Goal: Check status: Check status

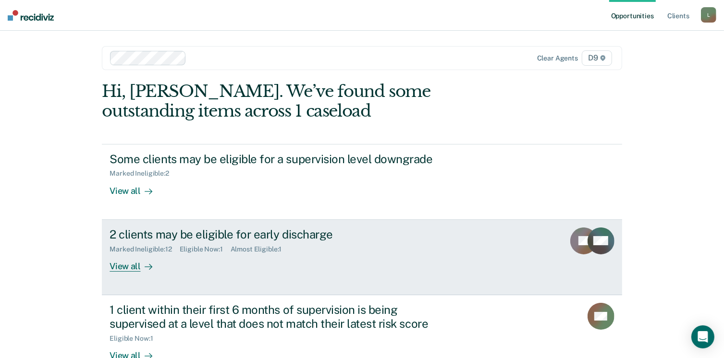
click at [124, 264] on div "View all" at bounding box center [136, 262] width 54 height 19
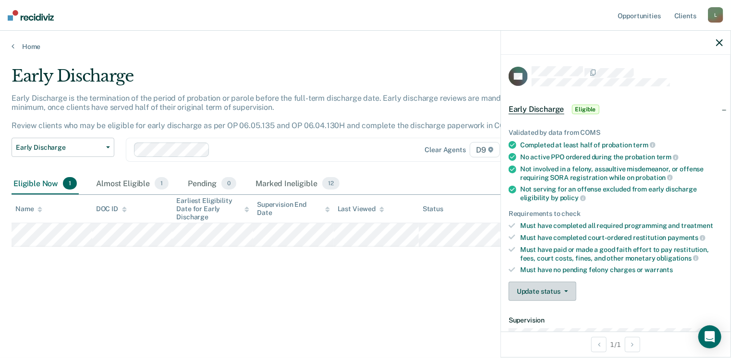
click at [544, 285] on button "Update status" at bounding box center [543, 291] width 68 height 19
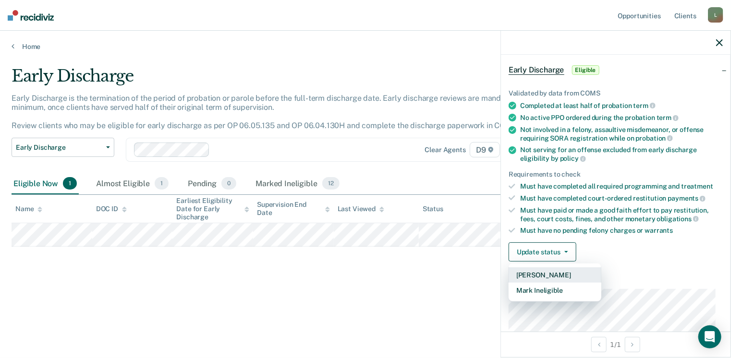
scroll to position [96, 0]
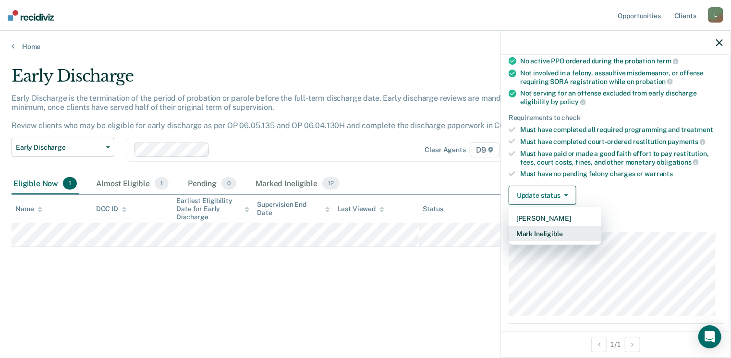
click at [549, 228] on button "Mark Ineligible" at bounding box center [555, 233] width 93 height 15
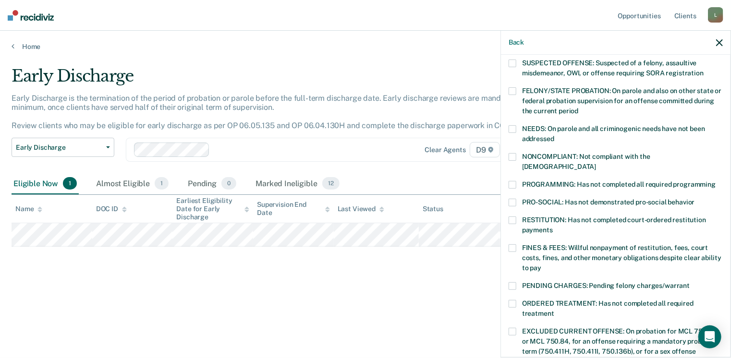
click at [513, 157] on span at bounding box center [513, 157] width 8 height 8
click at [511, 181] on span at bounding box center [513, 185] width 8 height 8
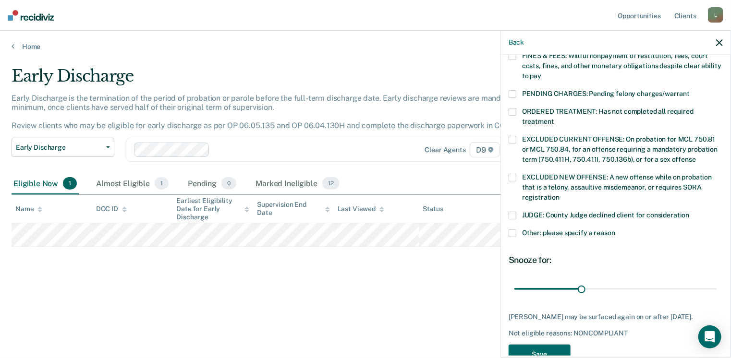
scroll to position [311, 0]
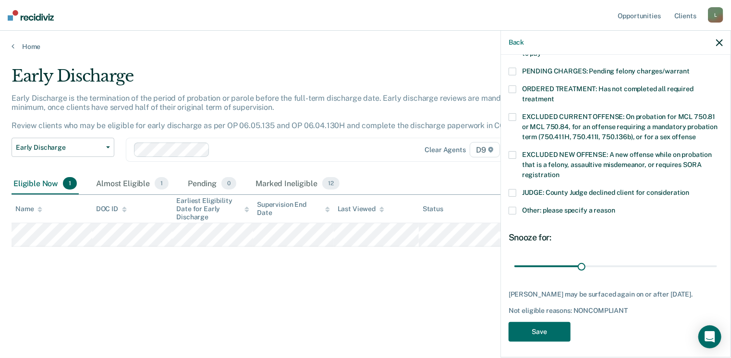
click at [511, 207] on span at bounding box center [513, 211] width 8 height 8
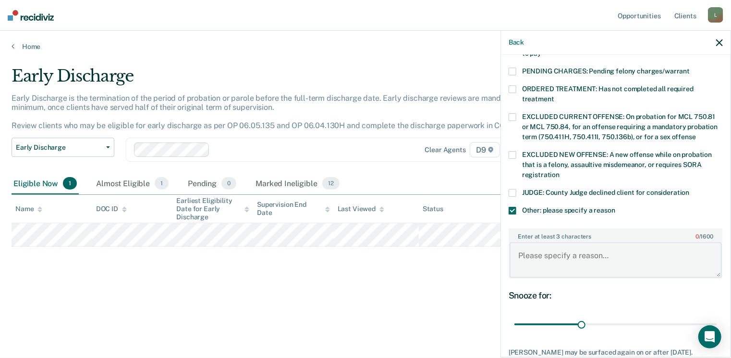
click at [543, 243] on textarea "Enter at least 3 characters 0 / 1600" at bounding box center [616, 261] width 212 height 36
type textarea "T"
click at [560, 268] on div "Enter at least 3 characters 67 / 1600 Subject ordered to complete 180 hours of …" at bounding box center [616, 254] width 214 height 58
click at [577, 243] on textarea "Subject ordered to complete 180 hours of CSW and has not completed" at bounding box center [616, 261] width 212 height 36
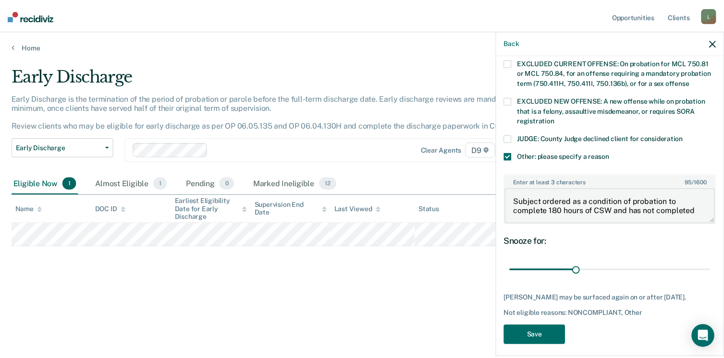
scroll to position [368, 0]
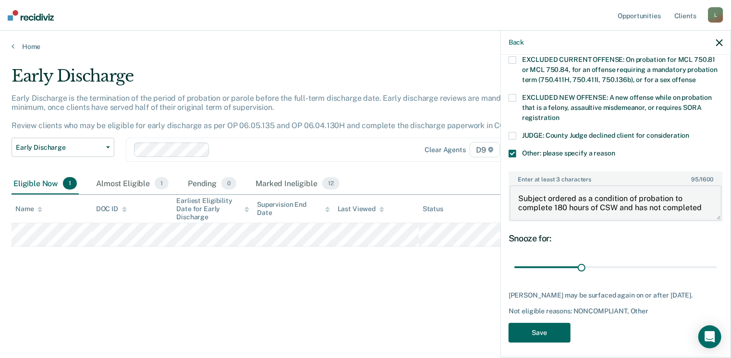
type textarea "Subject ordered as a condition of probation to complete 180 hours of CSW and ha…"
click at [558, 325] on button "Save" at bounding box center [540, 333] width 62 height 20
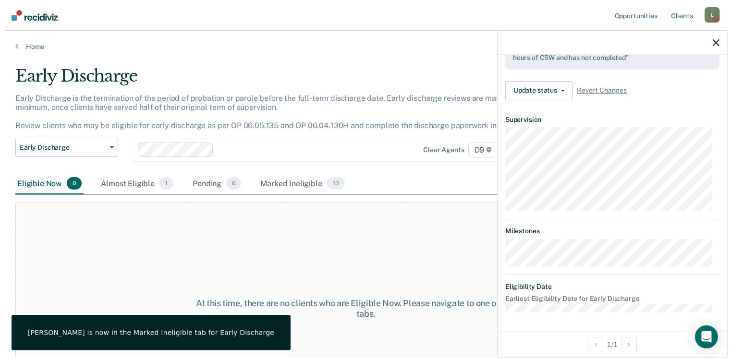
scroll to position [292, 0]
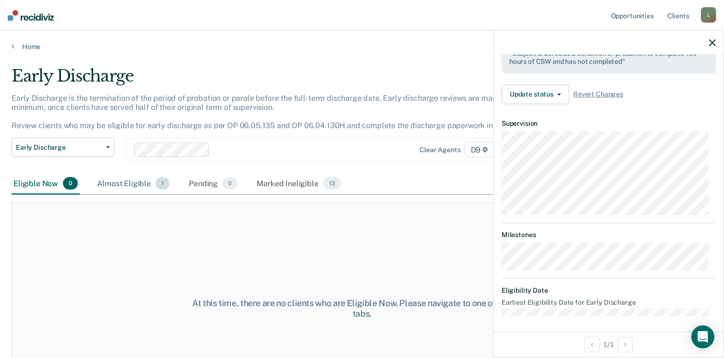
click at [126, 184] on div "Almost Eligible 1" at bounding box center [133, 183] width 76 height 21
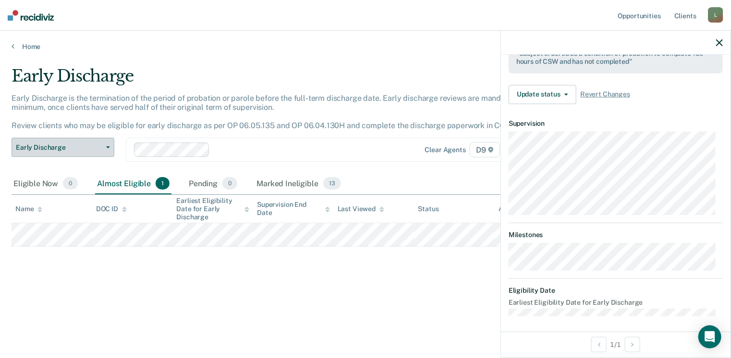
click at [107, 149] on button "Early Discharge" at bounding box center [63, 147] width 103 height 19
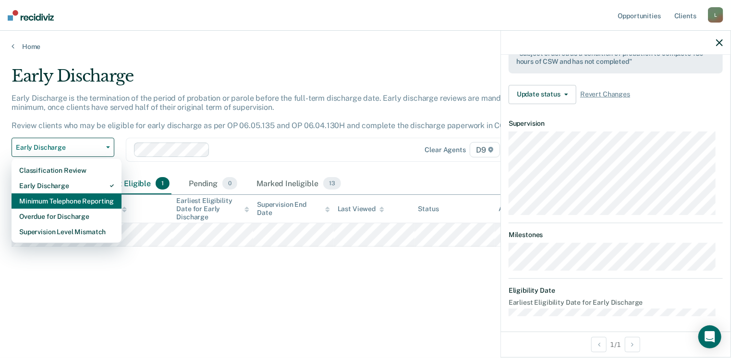
click at [63, 202] on div "Minimum Telephone Reporting" at bounding box center [66, 201] width 95 height 15
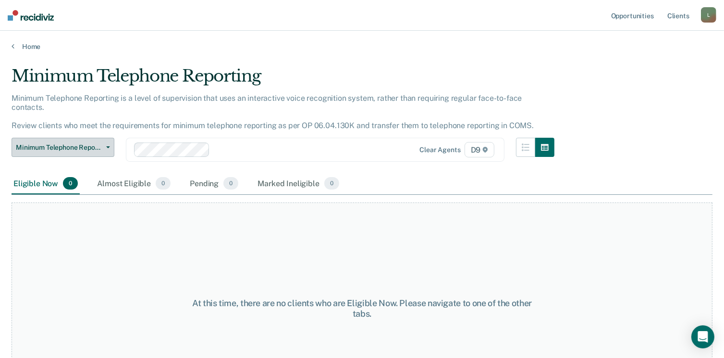
click at [113, 138] on button "Minimum Telephone Reporting" at bounding box center [63, 147] width 103 height 19
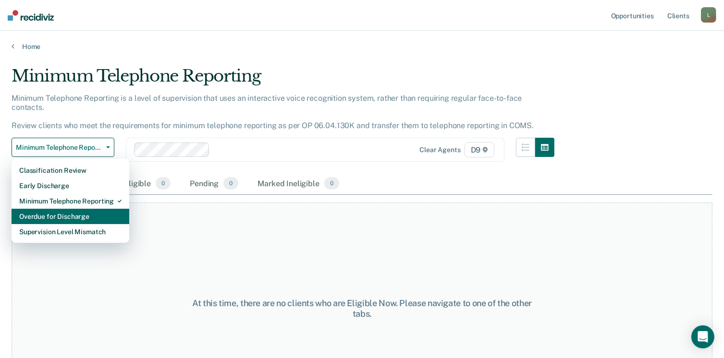
click at [58, 209] on div "Overdue for Discharge" at bounding box center [70, 216] width 102 height 15
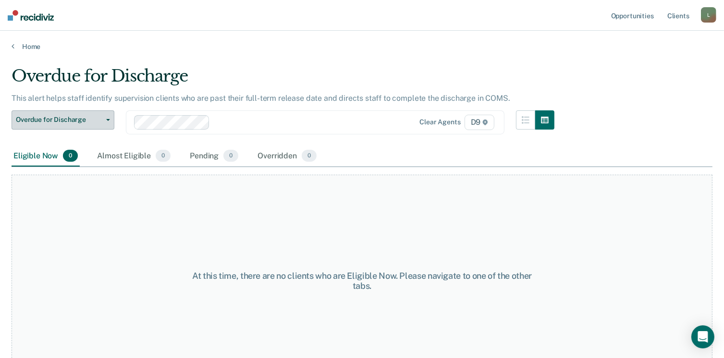
click at [102, 120] on span "button" at bounding box center [106, 120] width 8 height 2
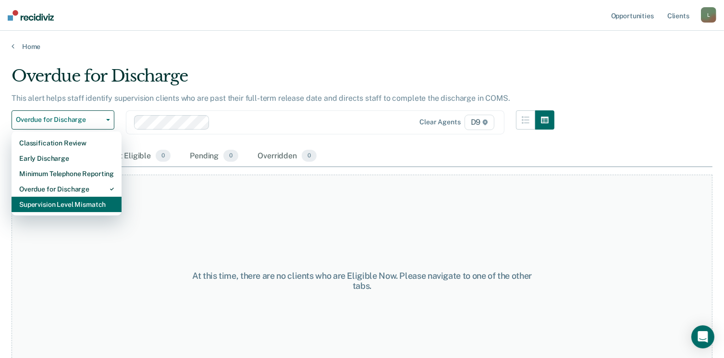
click at [61, 204] on div "Supervision Level Mismatch" at bounding box center [66, 204] width 95 height 15
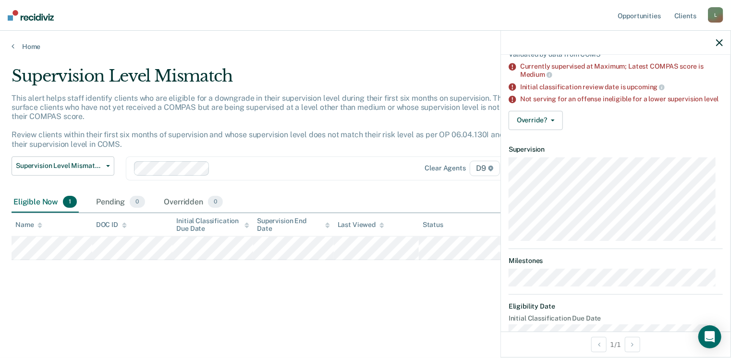
scroll to position [96, 0]
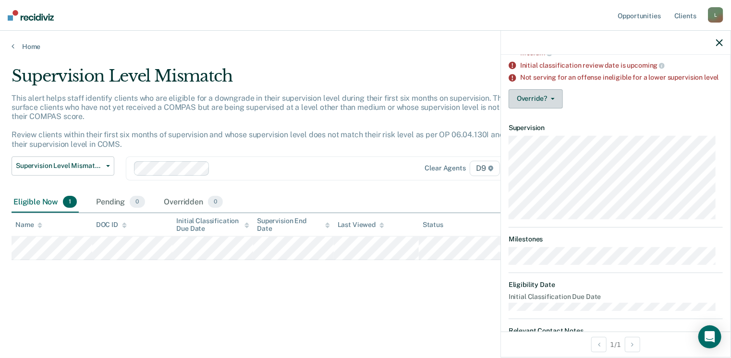
click at [551, 100] on icon "button" at bounding box center [553, 99] width 4 height 2
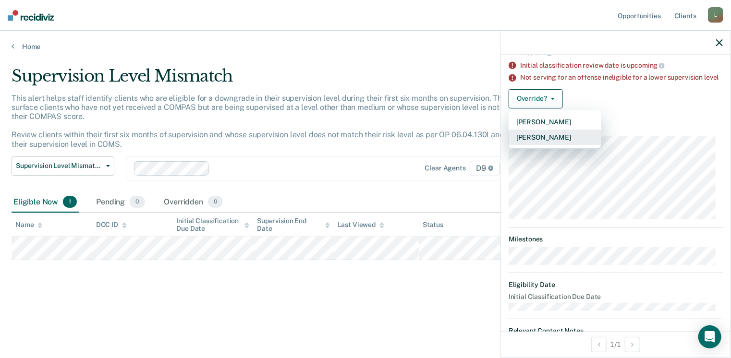
click at [533, 142] on button "[PERSON_NAME]" at bounding box center [555, 137] width 93 height 15
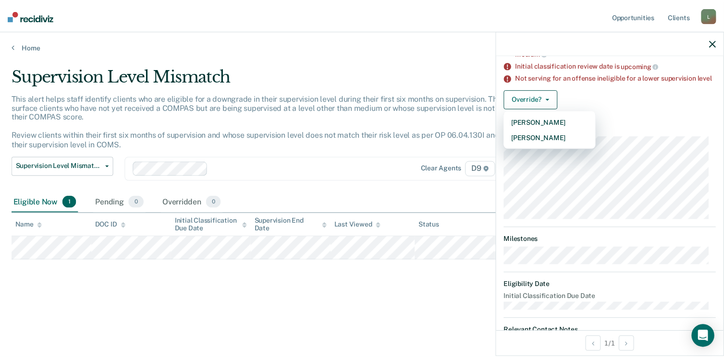
scroll to position [0, 0]
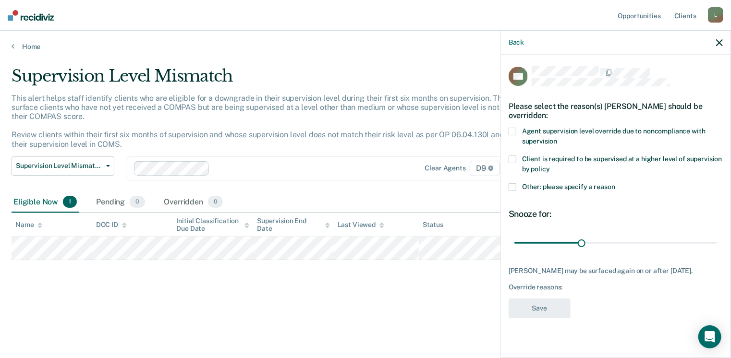
click at [509, 129] on span at bounding box center [513, 132] width 8 height 8
click at [544, 316] on button "Save" at bounding box center [540, 309] width 62 height 20
